Goal: Check status: Check status

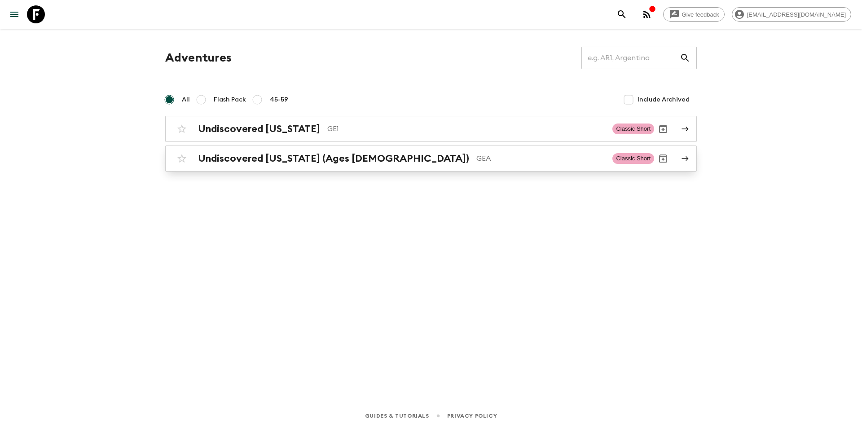
click at [476, 161] on p "GEA" at bounding box center [540, 158] width 129 height 11
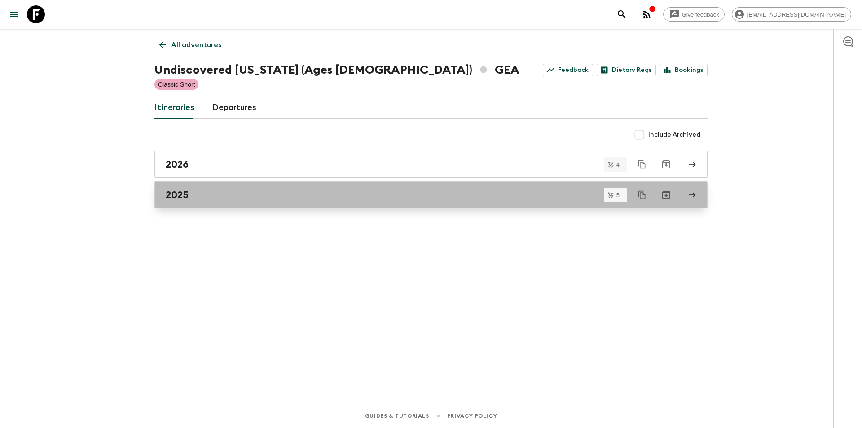
click at [224, 193] on div "2025" at bounding box center [423, 195] width 514 height 12
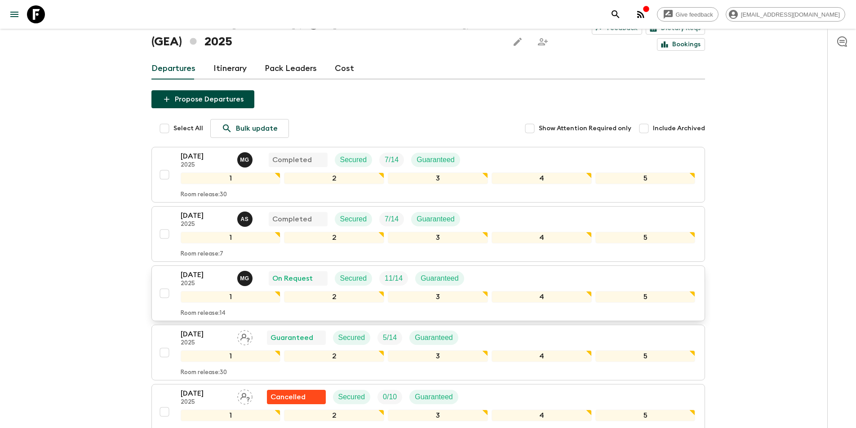
scroll to position [90, 0]
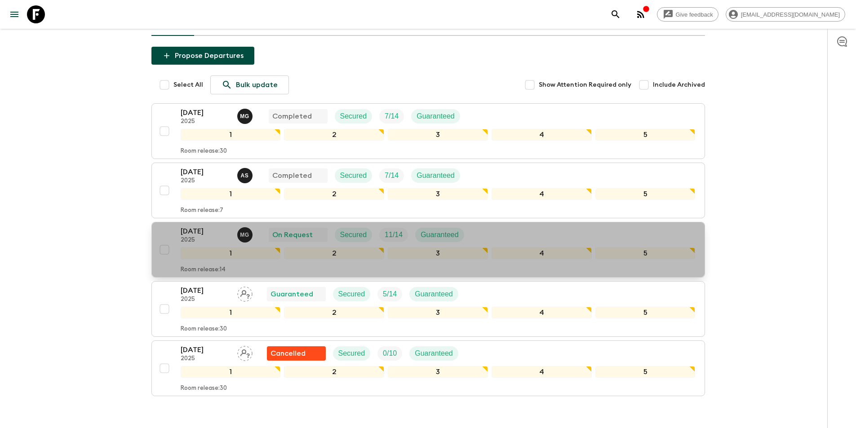
click at [197, 226] on p "[DATE]" at bounding box center [205, 231] width 49 height 11
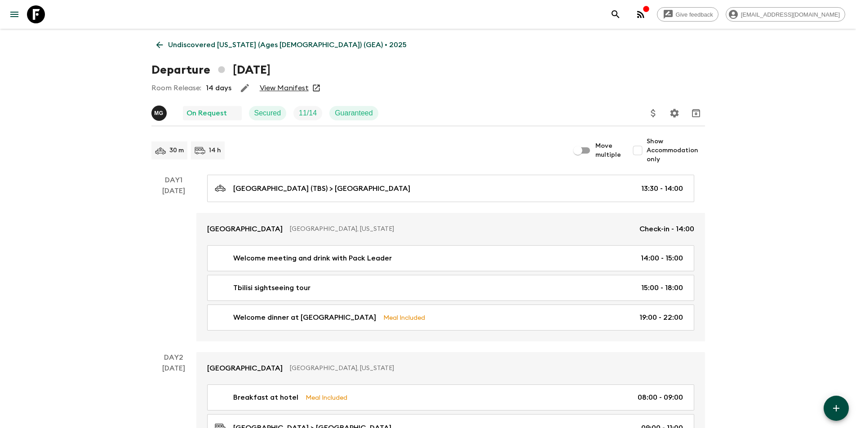
click at [287, 89] on link "View Manifest" at bounding box center [284, 88] width 49 height 9
